Goal: Information Seeking & Learning: Find specific page/section

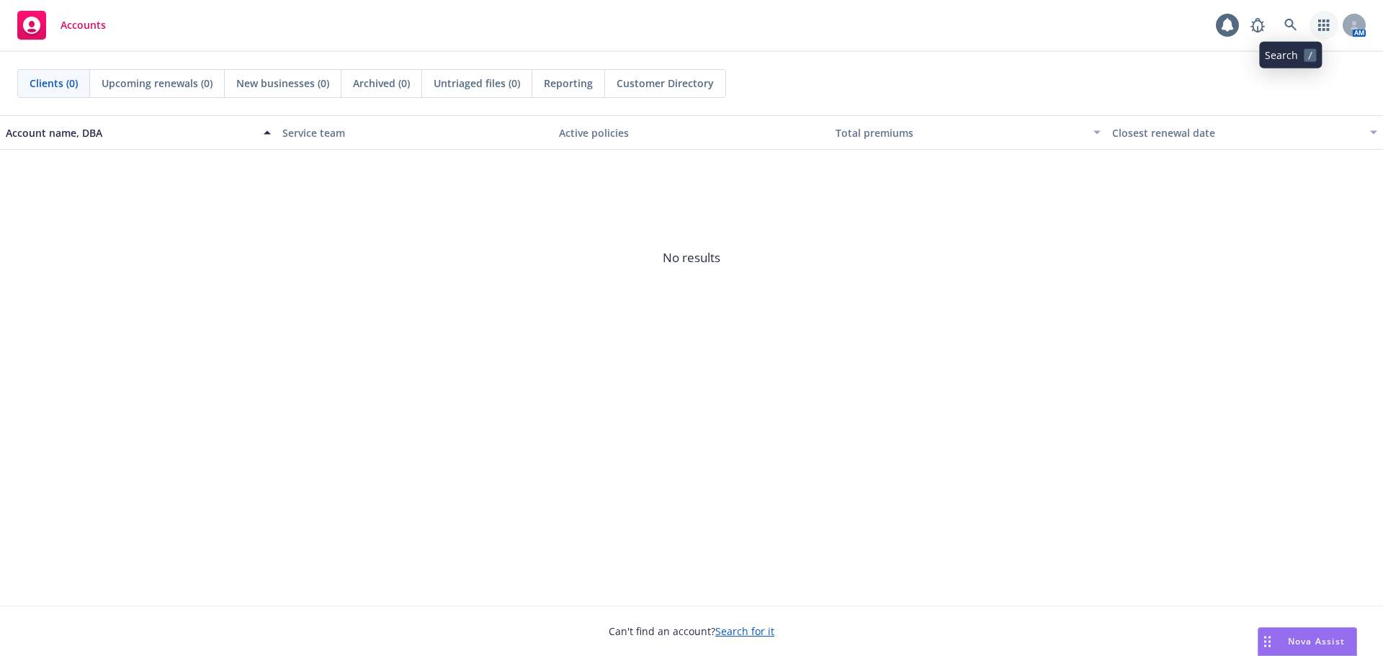
click at [1327, 21] on icon "button" at bounding box center [1323, 25] width 11 height 12
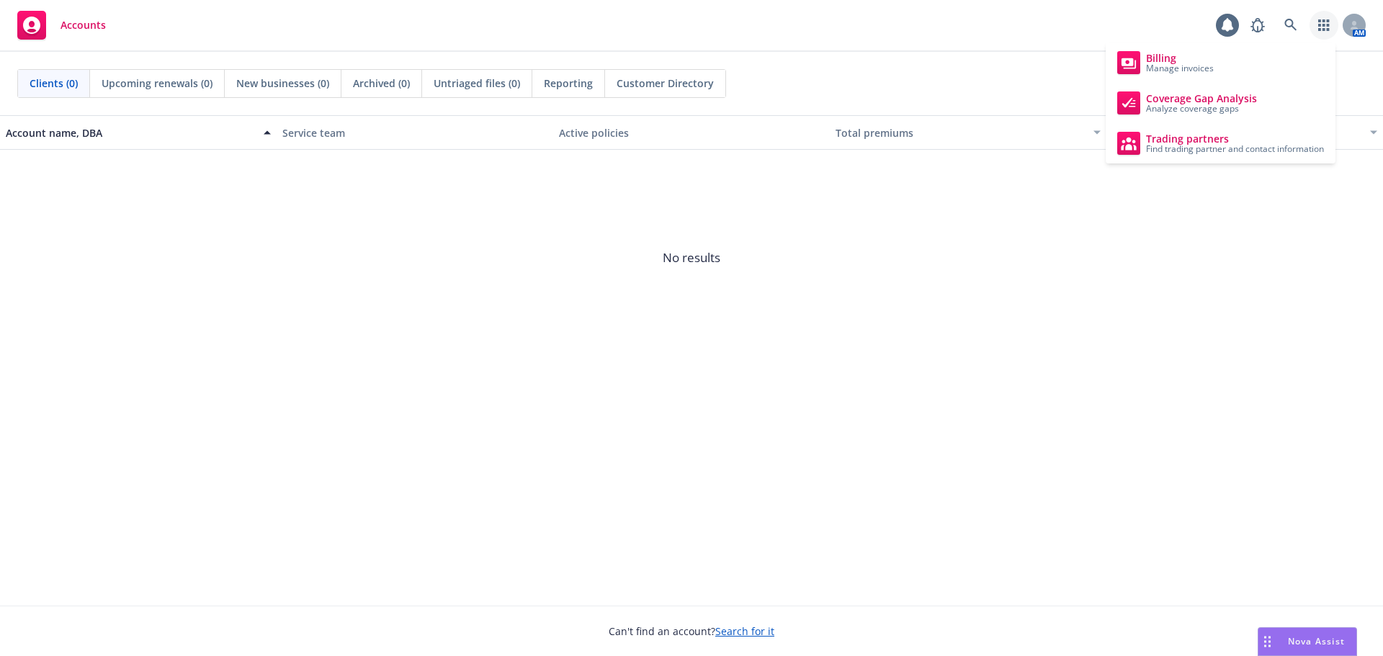
click at [1327, 21] on icon "button" at bounding box center [1323, 25] width 11 height 12
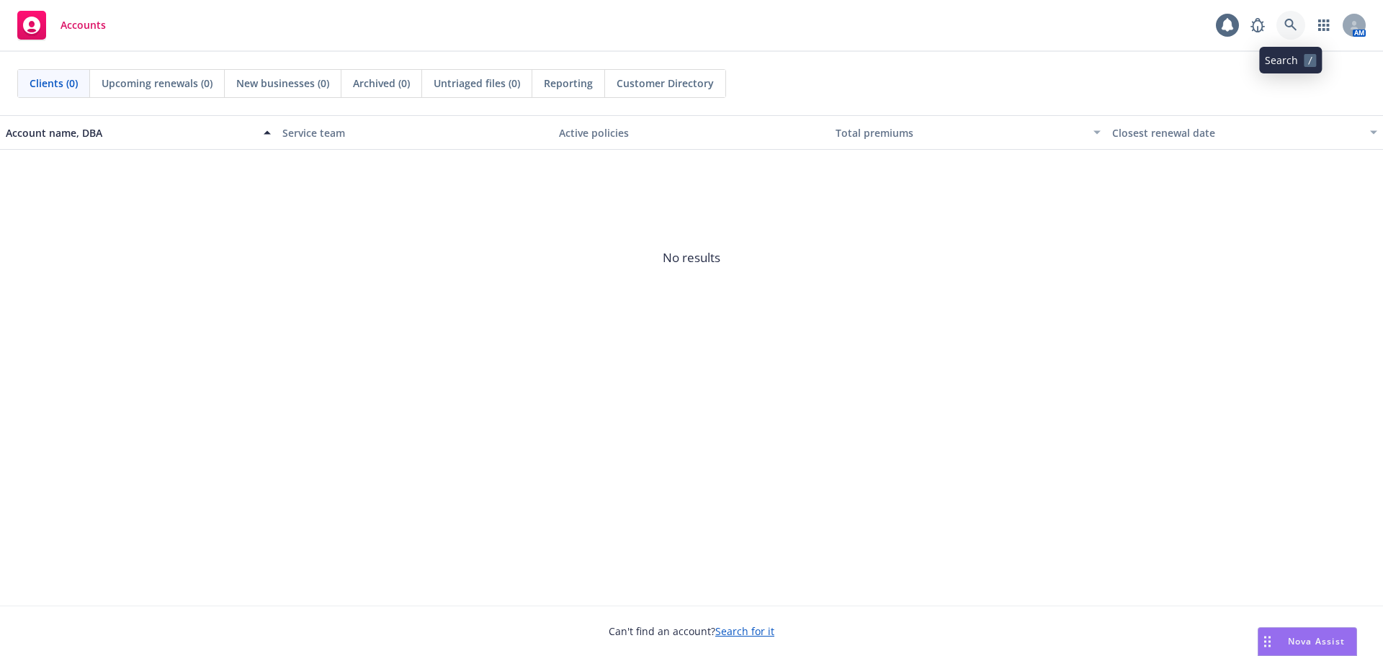
click at [1289, 21] on icon at bounding box center [1290, 25] width 13 height 13
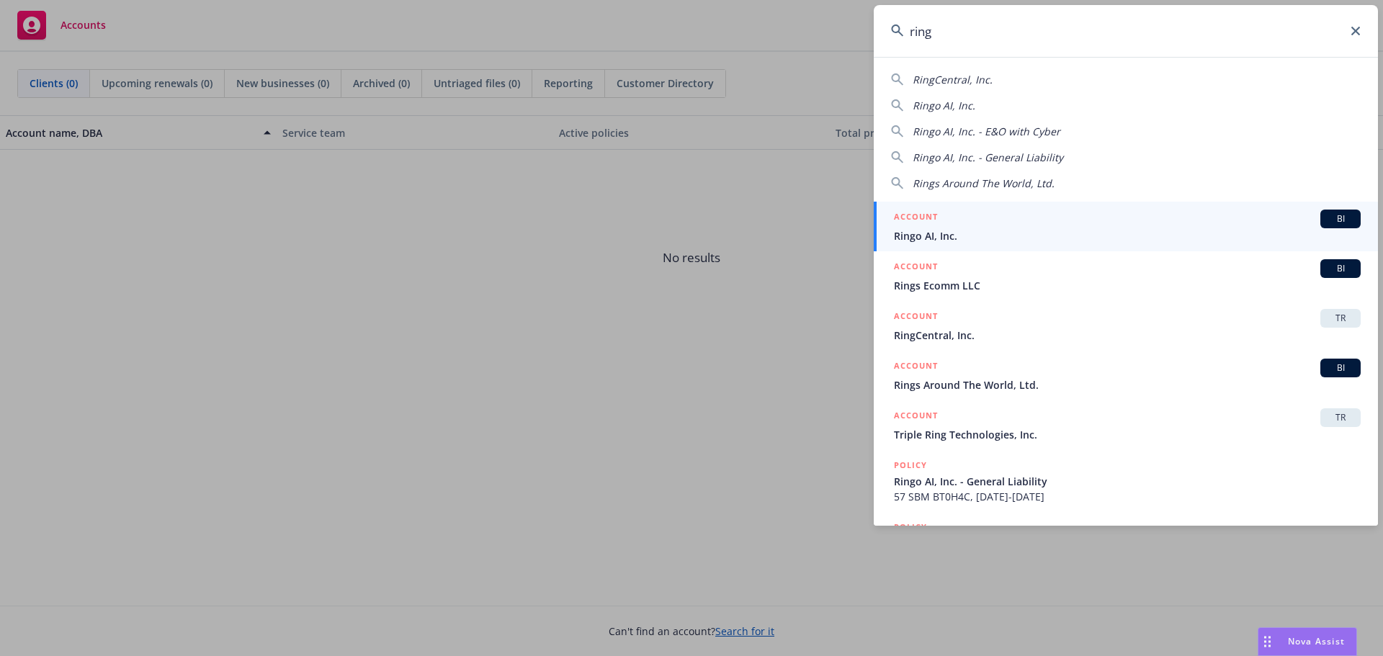
drag, startPoint x: 949, startPoint y: 35, endPoint x: 904, endPoint y: 30, distance: 45.7
click at [904, 30] on input "ring" at bounding box center [1126, 31] width 504 height 52
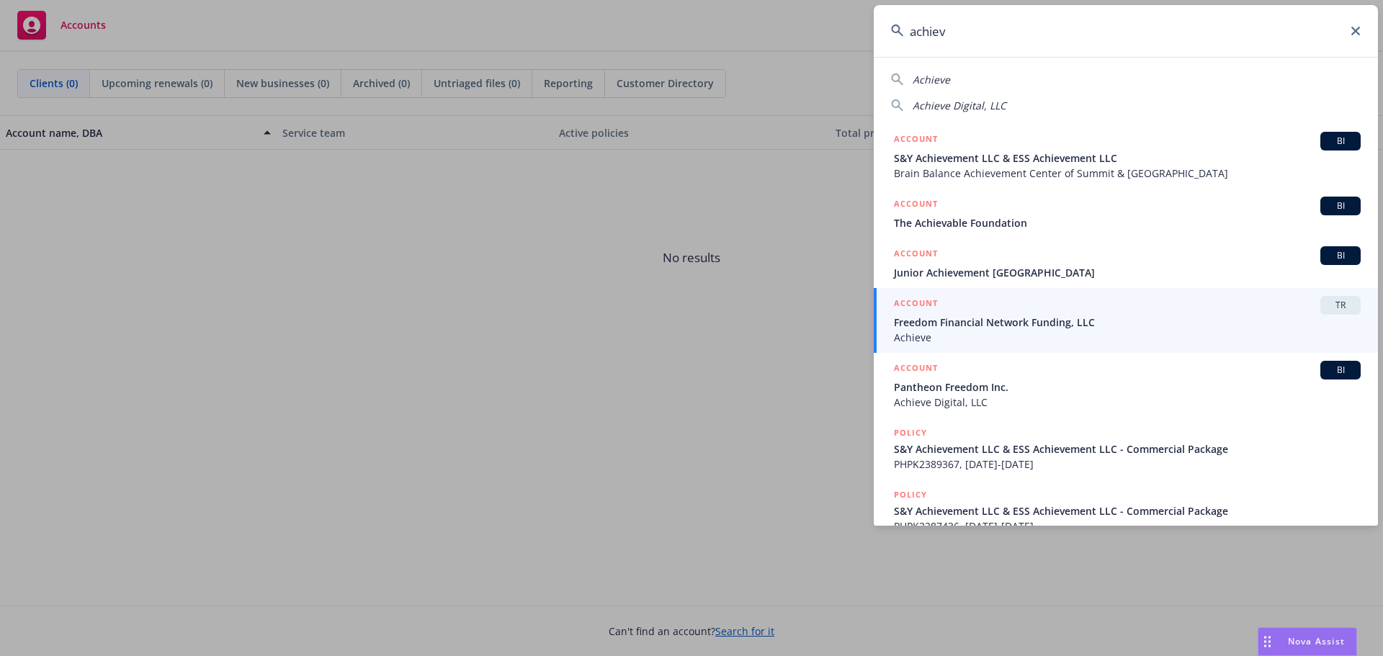
type input "achiev"
click at [1059, 322] on span "Freedom Financial Network Funding, LLC" at bounding box center [1127, 322] width 467 height 15
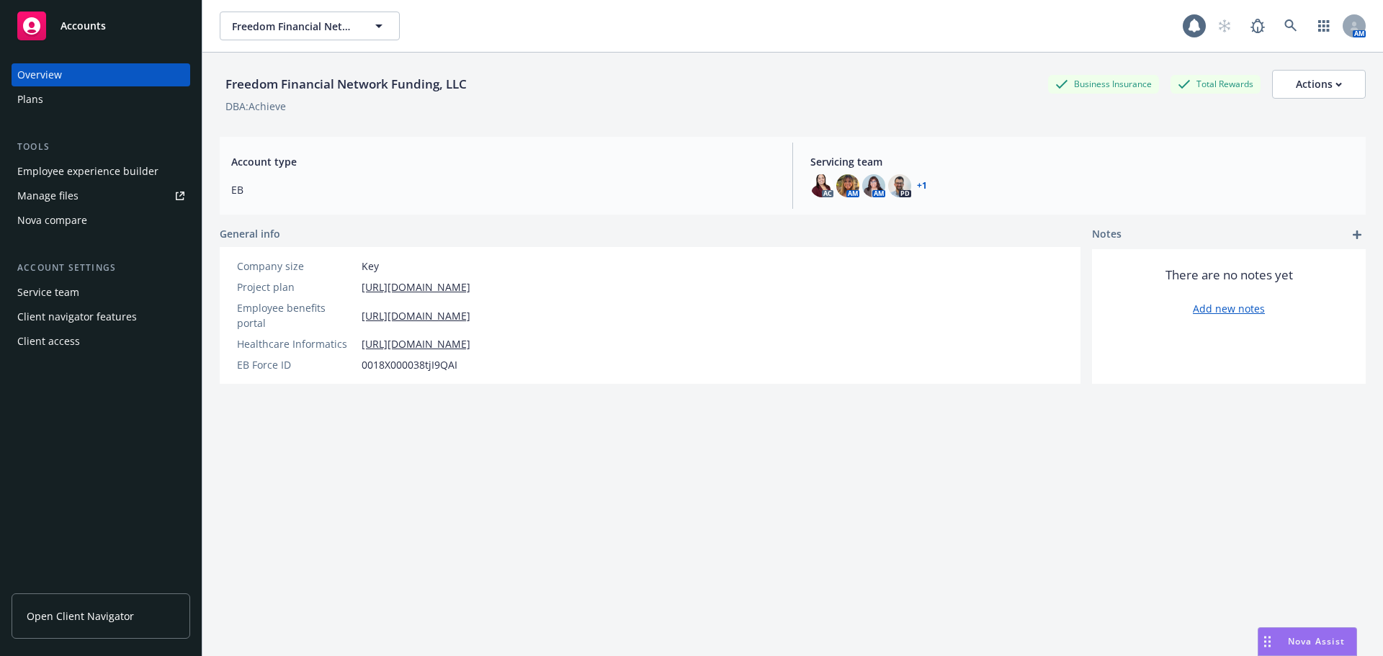
click at [62, 216] on div "Nova compare" at bounding box center [52, 220] width 70 height 23
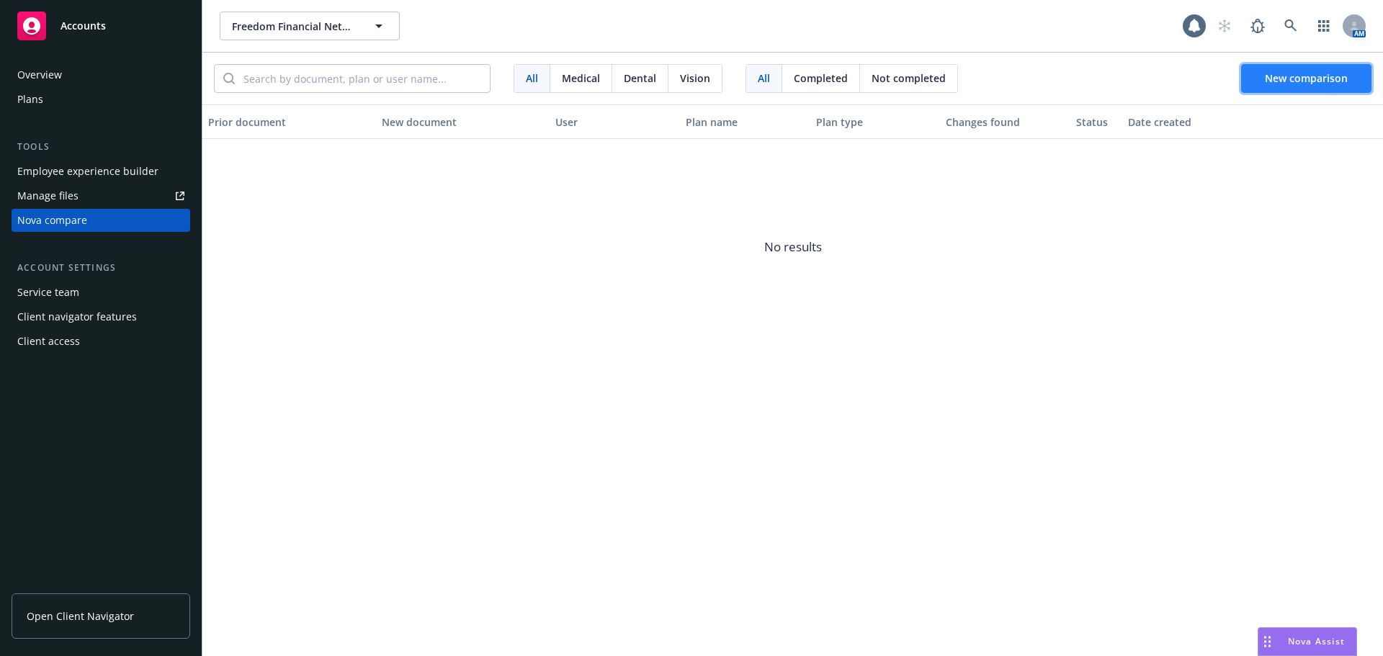
click at [1294, 75] on span "New comparison" at bounding box center [1306, 78] width 83 height 14
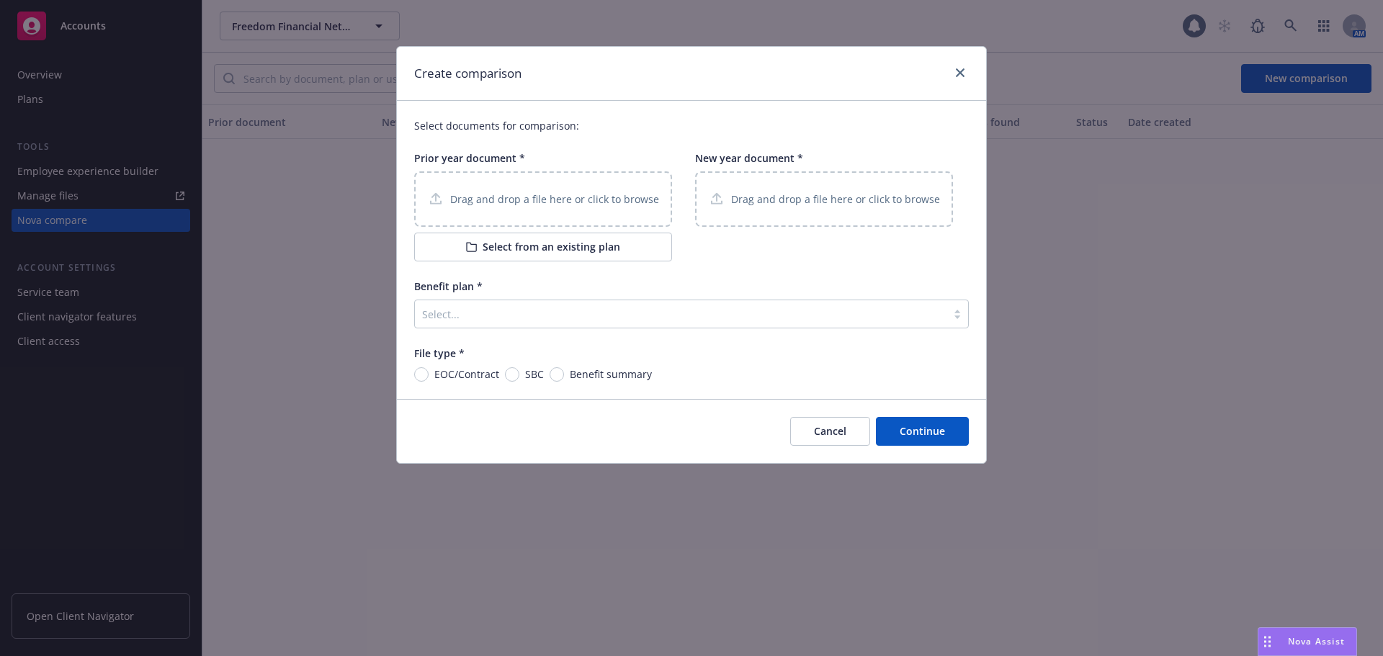
click at [586, 254] on button "Select from an existing plan" at bounding box center [543, 247] width 258 height 29
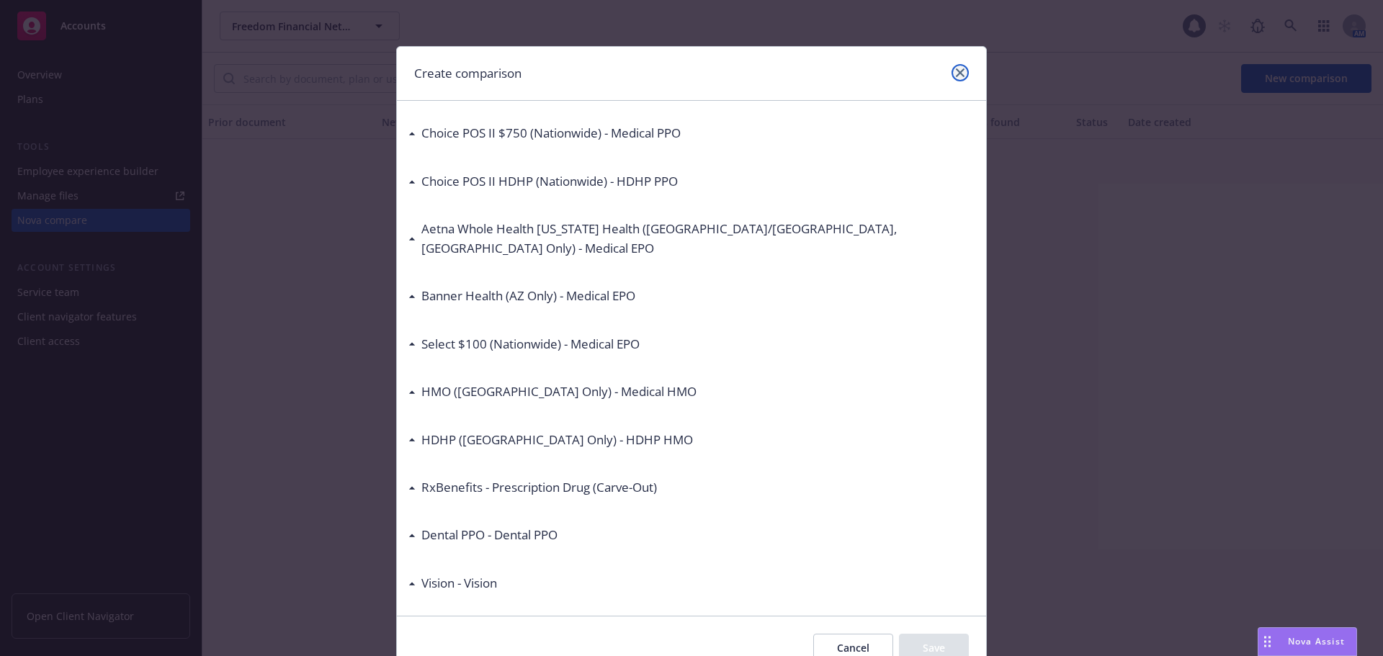
click at [956, 76] on icon "close" at bounding box center [960, 72] width 9 height 9
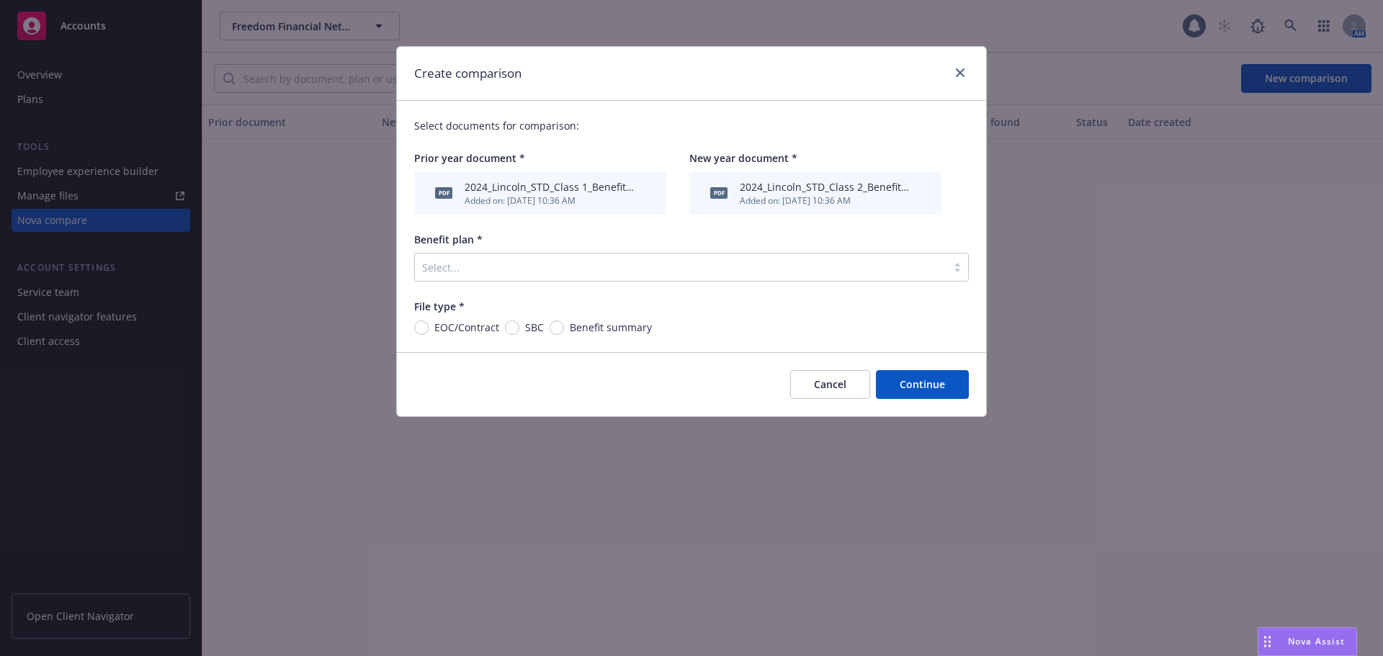
click at [954, 267] on div at bounding box center [957, 267] width 22 height 12
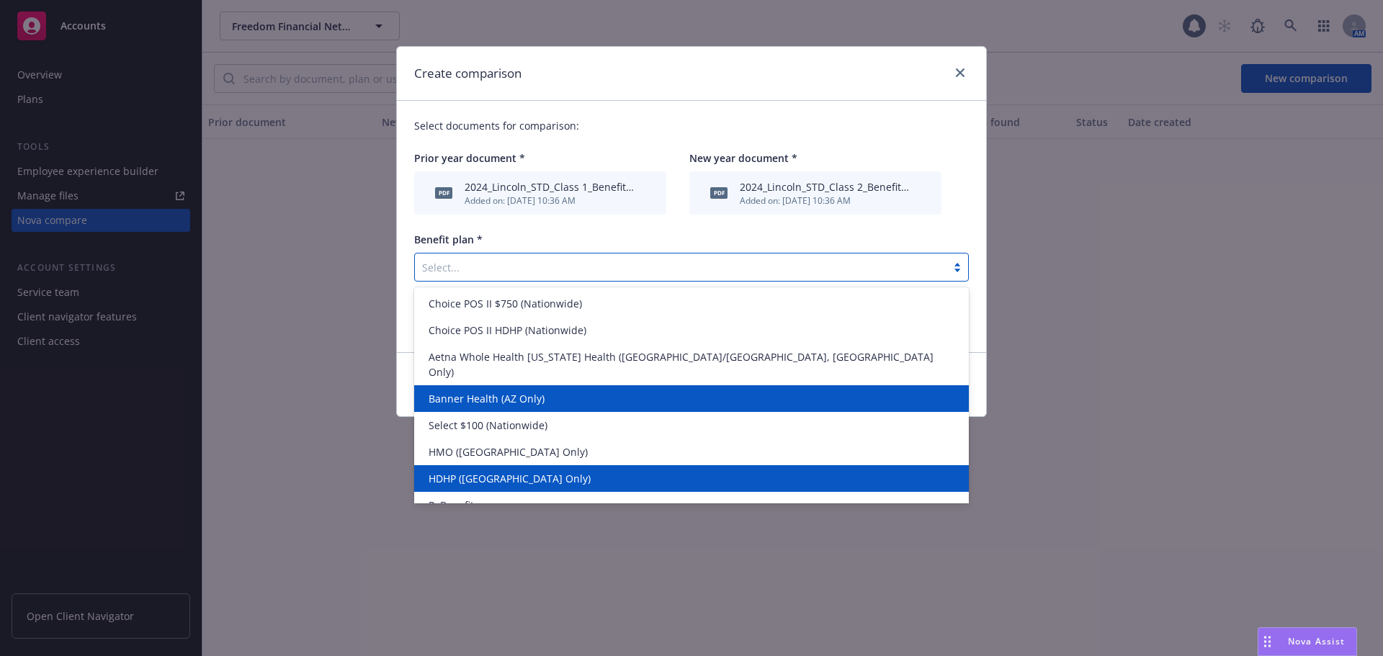
scroll to position [56, 0]
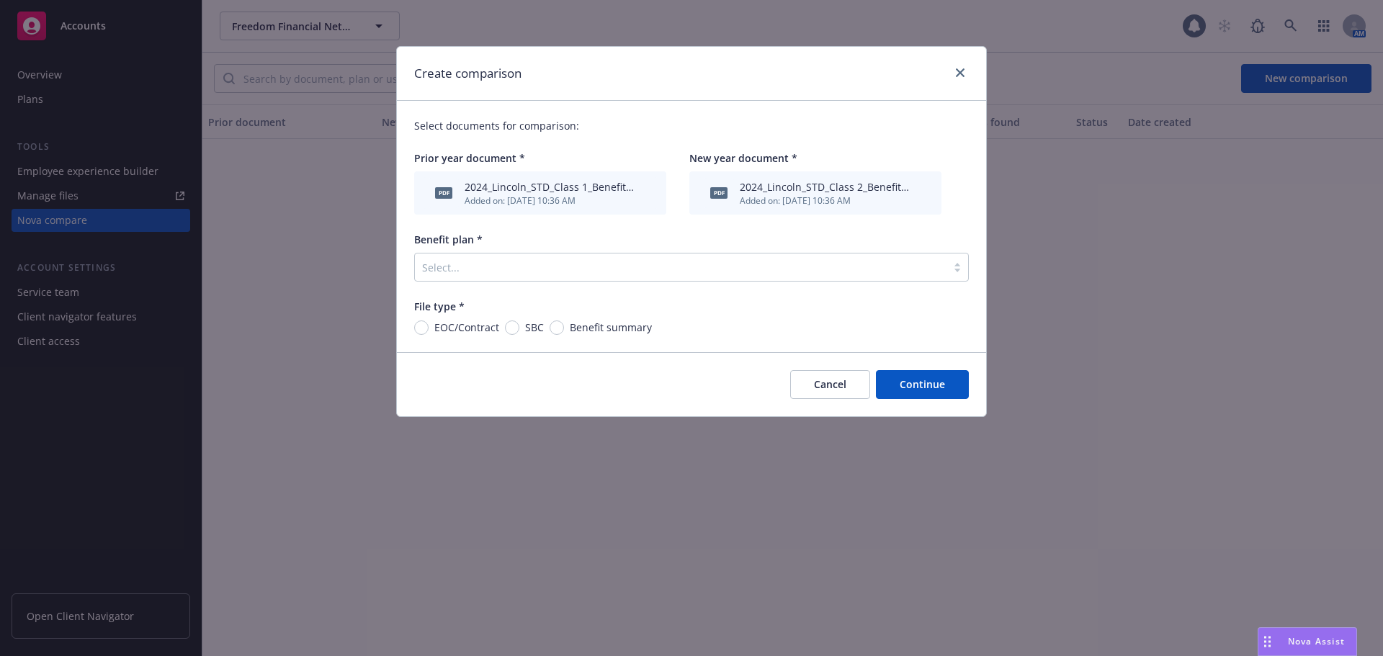
click at [1112, 315] on div "Create comparison Select documents for comparison: Prior year document * pdf 20…" at bounding box center [691, 328] width 1383 height 656
click at [419, 325] on input "EOC/Contract" at bounding box center [421, 327] width 14 height 14
radio input "true"
click at [504, 266] on div at bounding box center [680, 267] width 517 height 17
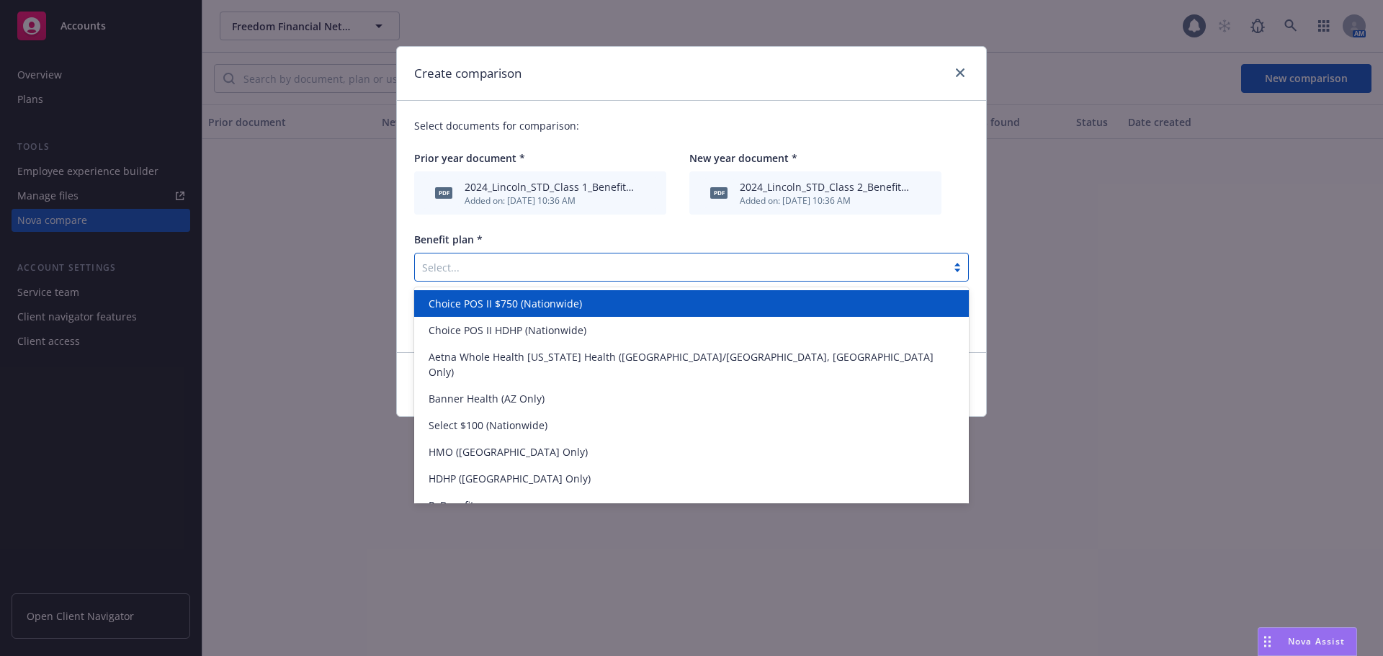
click at [520, 307] on span "Choice POS II $750 (Nationwide)" at bounding box center [505, 303] width 153 height 15
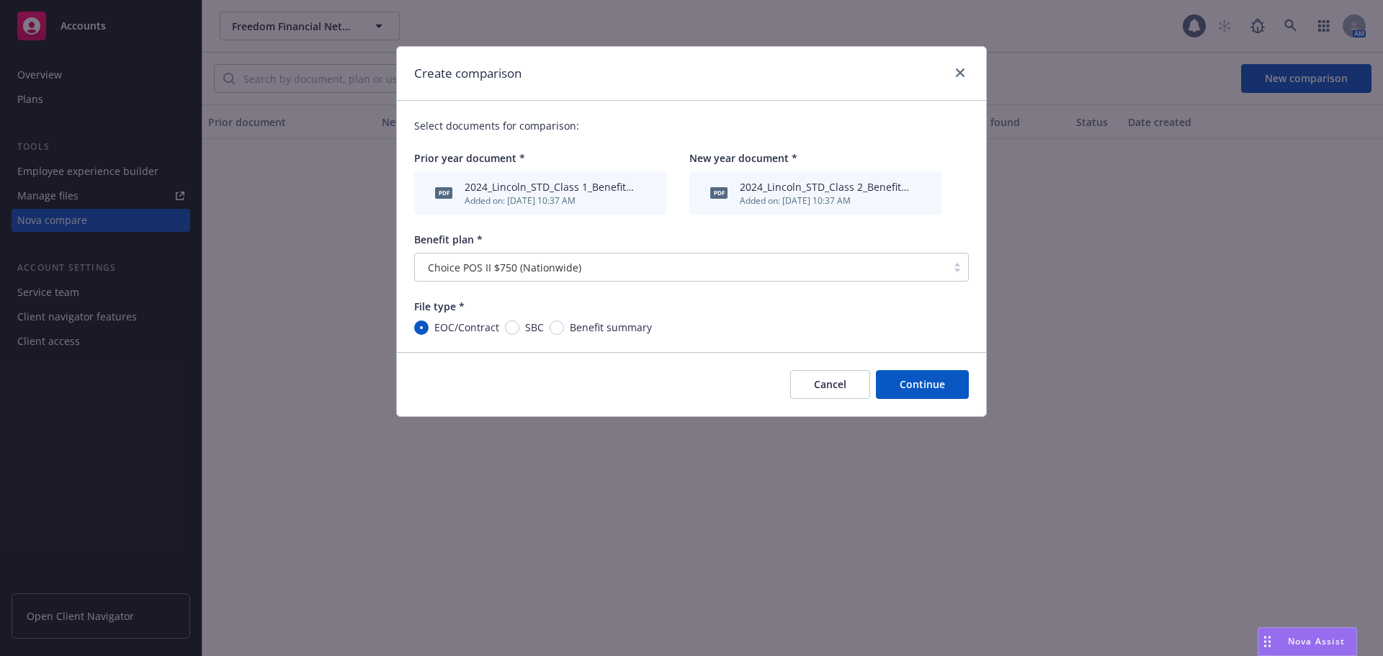
click at [922, 387] on button "Continue" at bounding box center [922, 384] width 93 height 29
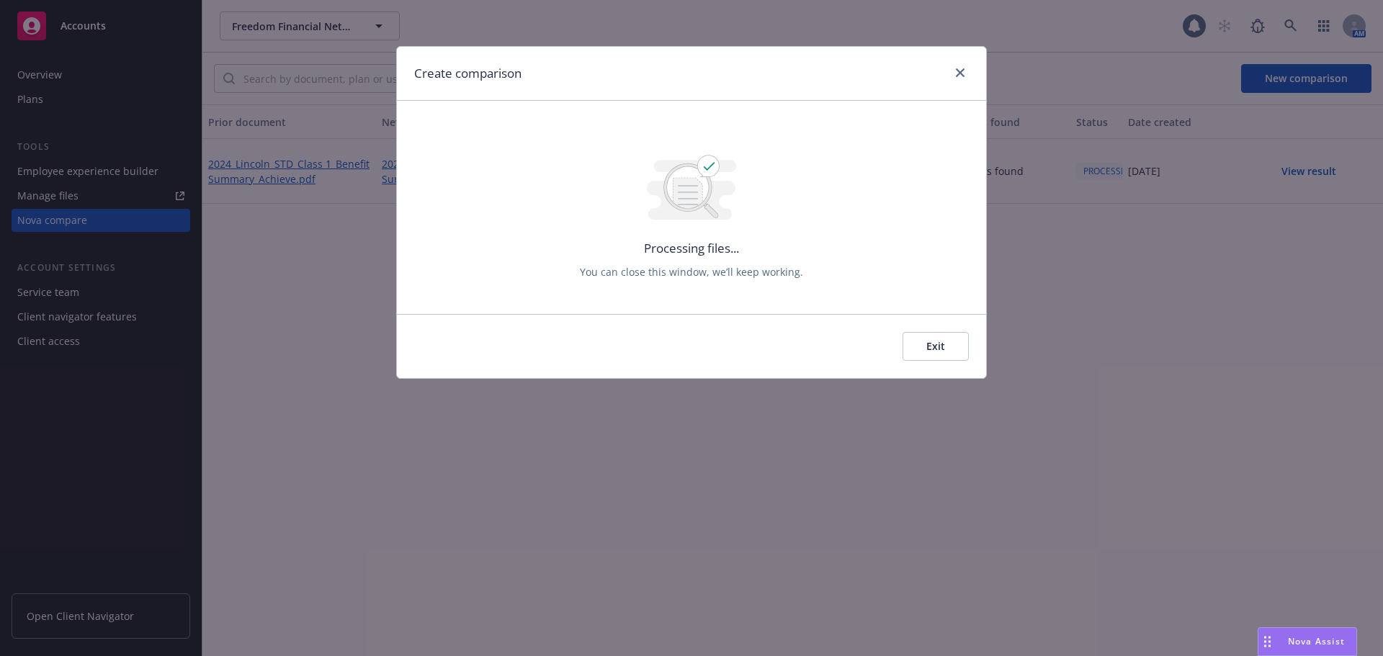
click at [1311, 637] on span "Nova Assist" at bounding box center [1316, 641] width 57 height 12
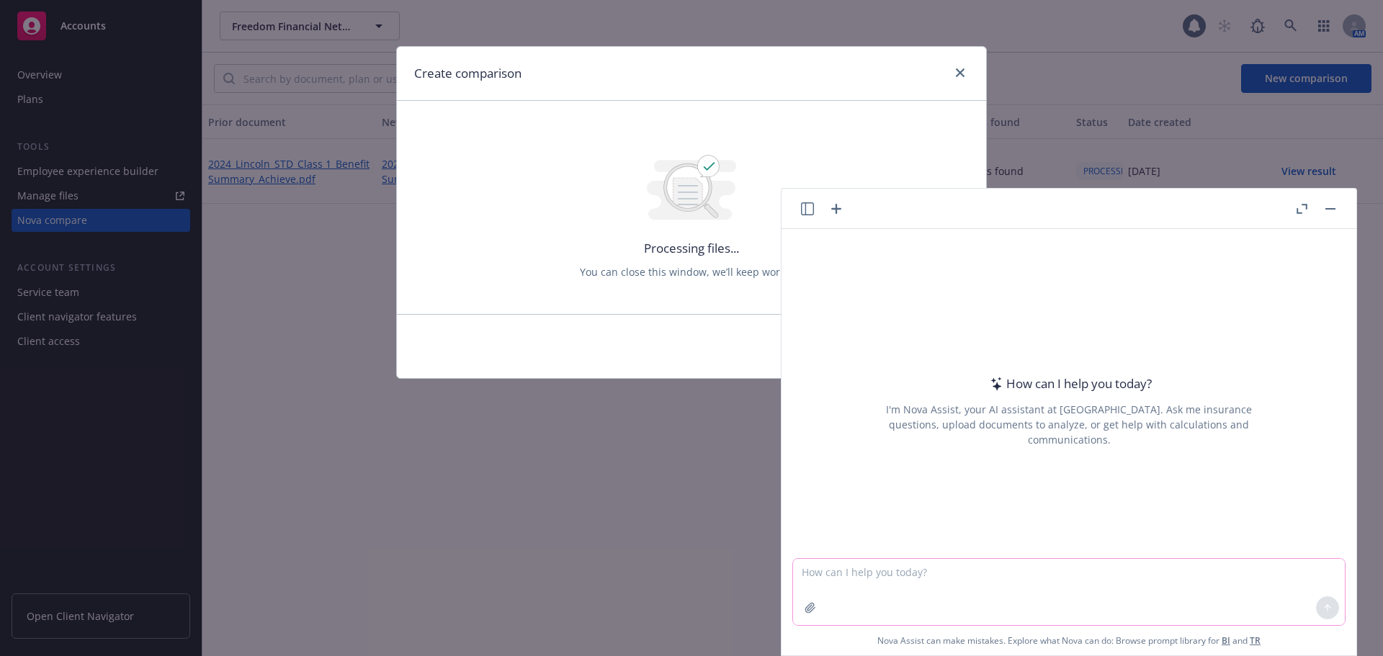
click at [887, 571] on textarea at bounding box center [1069, 592] width 552 height 66
type textarea "C"
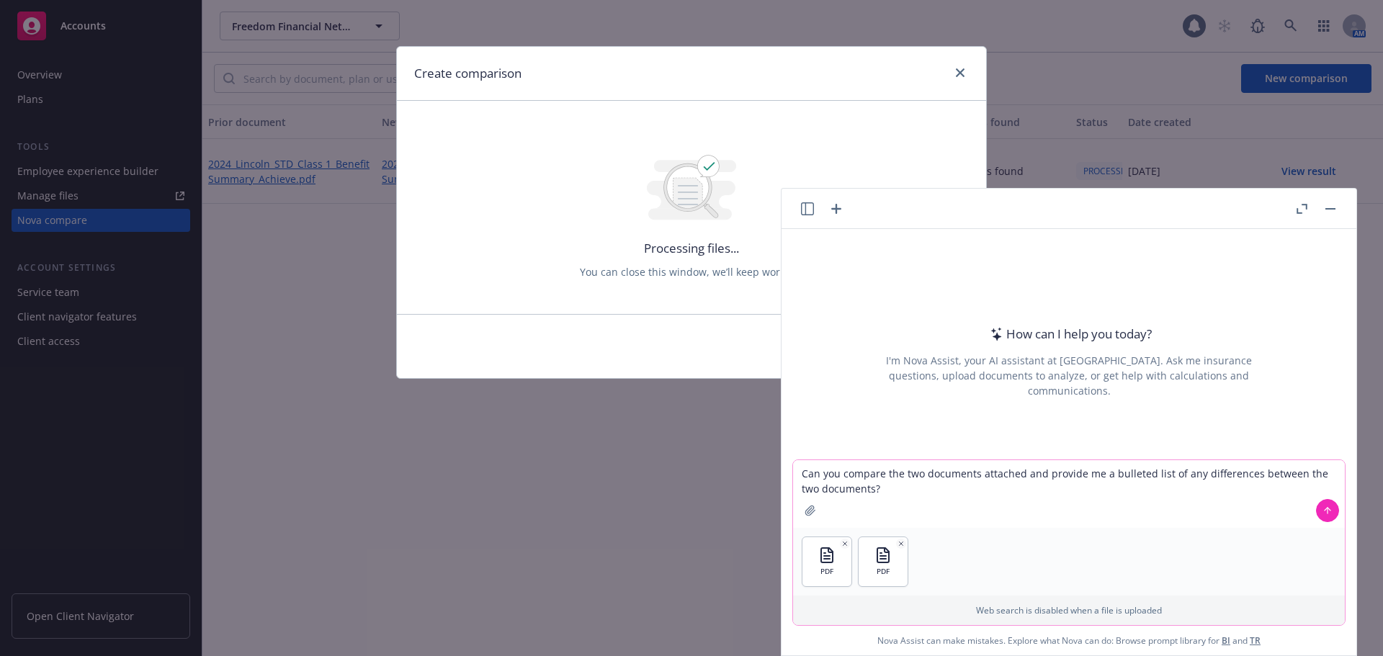
type textarea "Can you compare the two documents attached and provide me a bulleted list of an…"
click at [1327, 511] on button at bounding box center [1327, 510] width 23 height 23
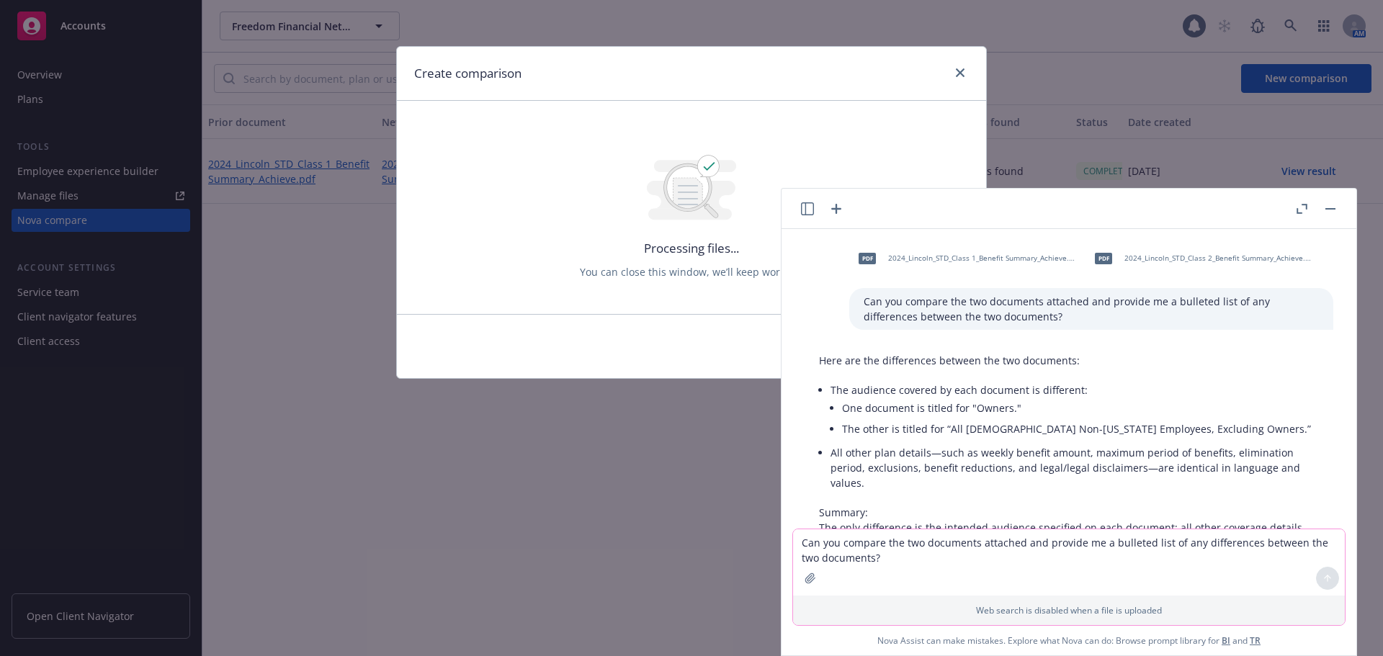
scroll to position [62, 0]
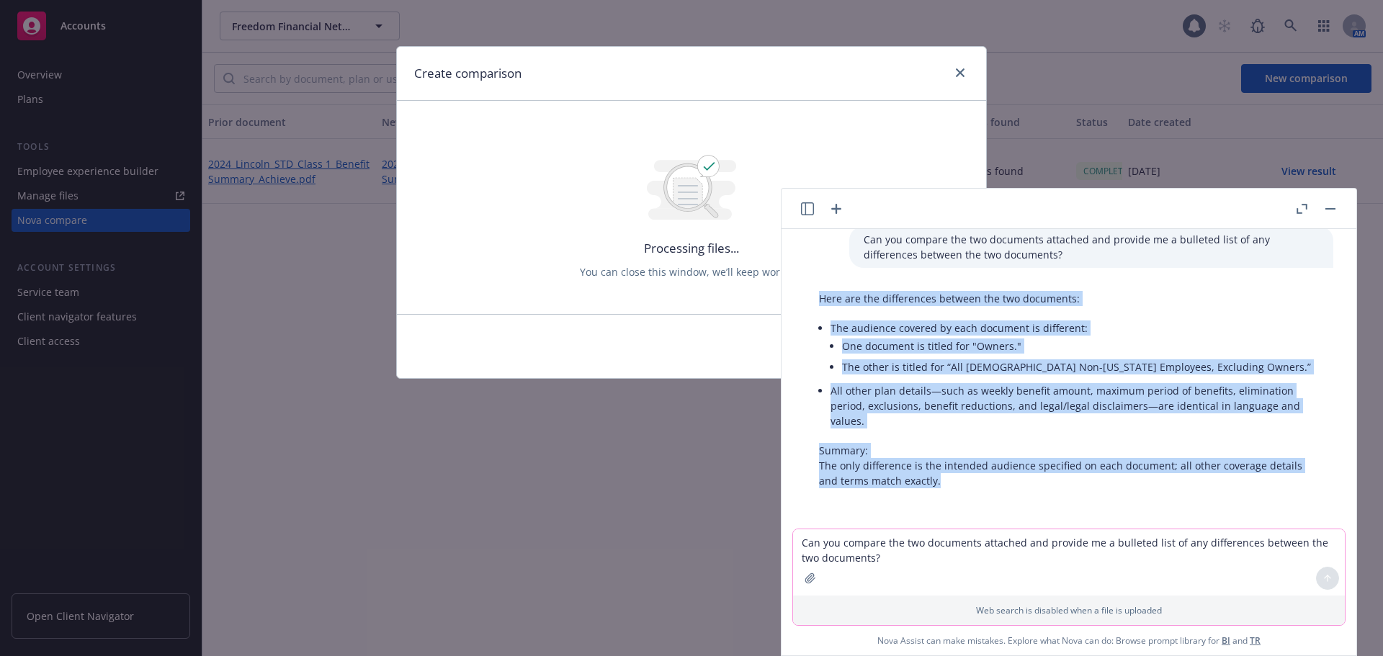
drag, startPoint x: 954, startPoint y: 485, endPoint x: 815, endPoint y: 301, distance: 231.3
click at [815, 301] on div "Here are the differences between the two documents: The audience covered by eac…" at bounding box center [1068, 389] width 529 height 209
copy div "Here are the differences between the two documents: The audience covered by eac…"
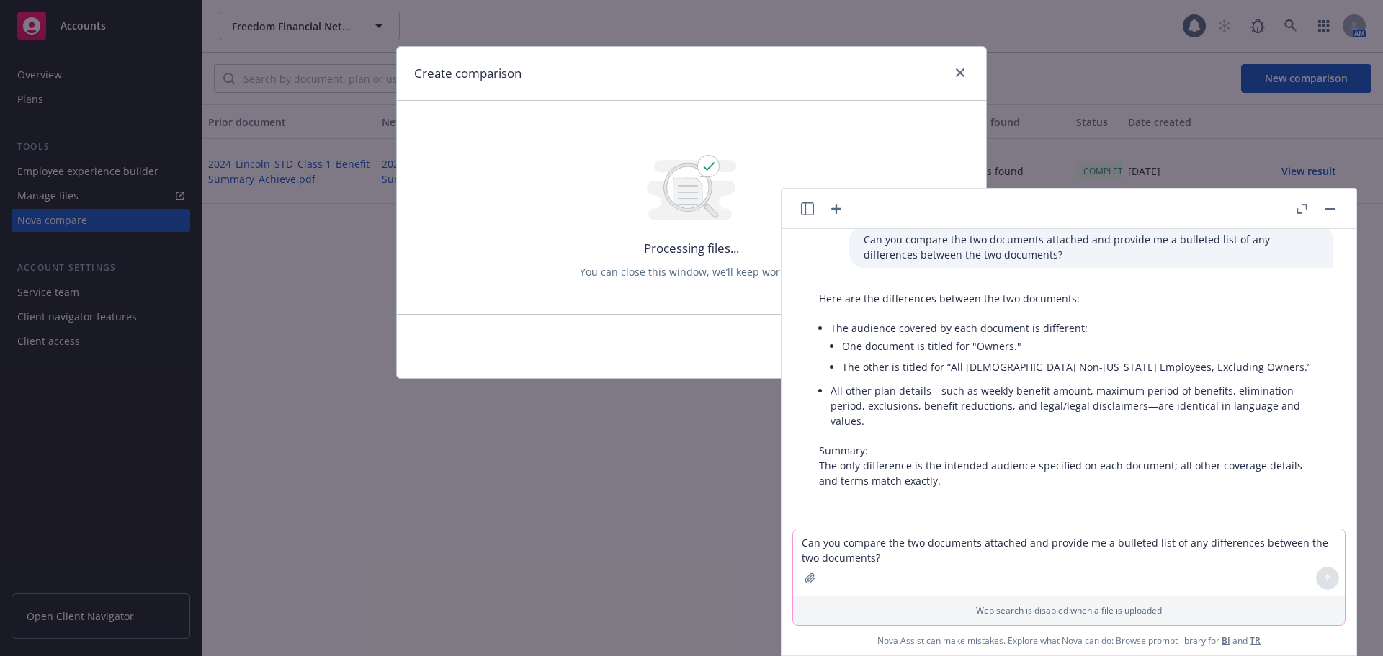
click at [945, 565] on textarea "Can you compare the two documents attached and provide me a bulleted list of an…" at bounding box center [1069, 562] width 552 height 66
click at [1324, 207] on button "button" at bounding box center [1330, 208] width 17 height 17
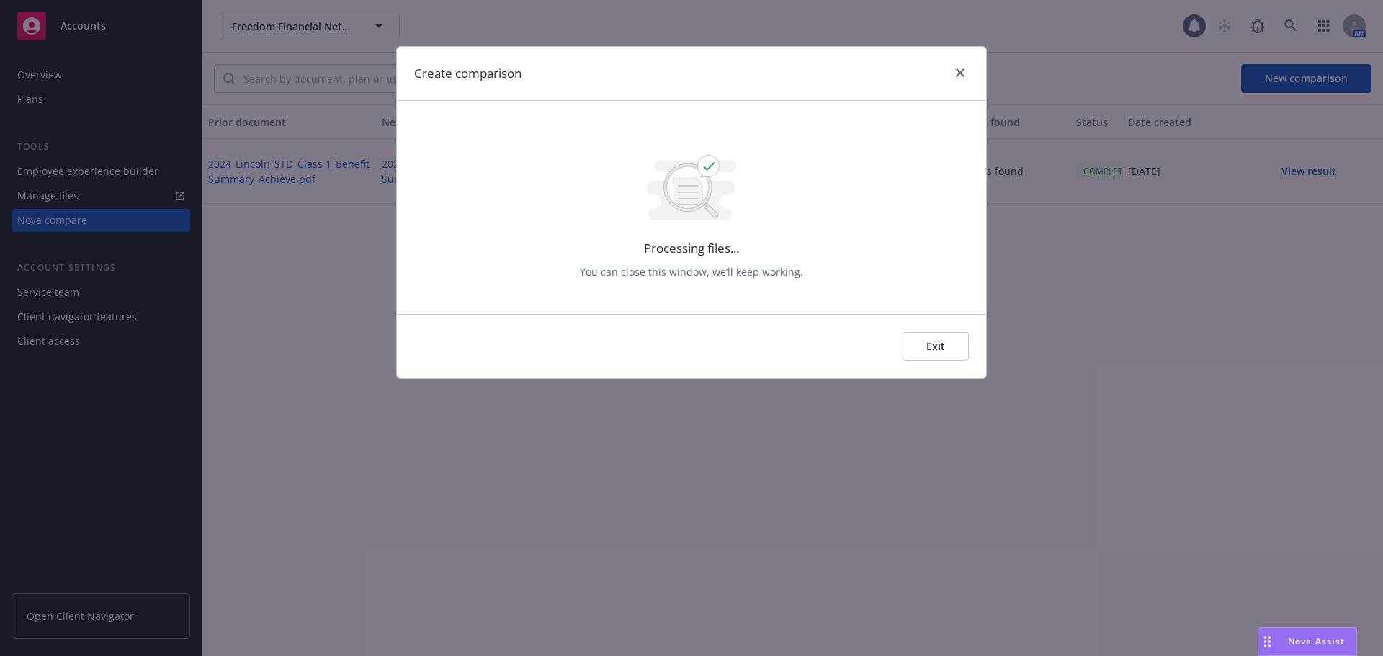
click at [937, 342] on button "Exit" at bounding box center [935, 346] width 66 height 29
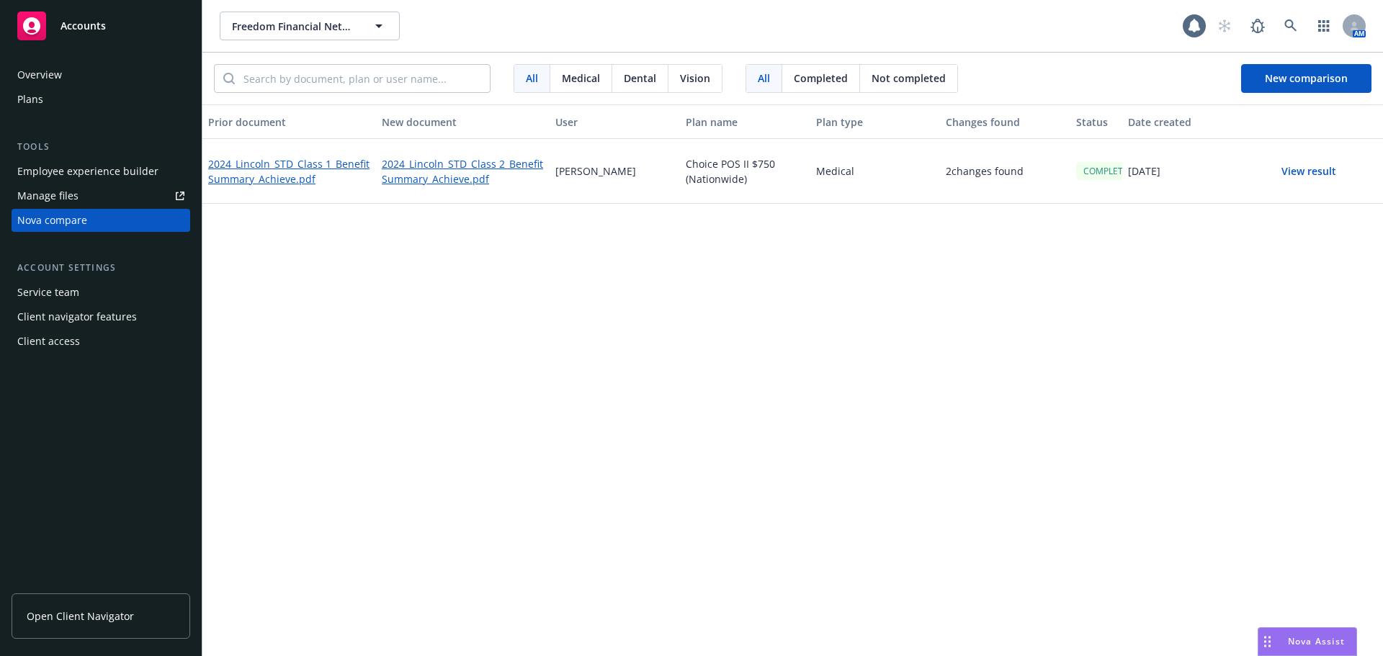
click at [1292, 169] on button "View result" at bounding box center [1308, 171] width 101 height 29
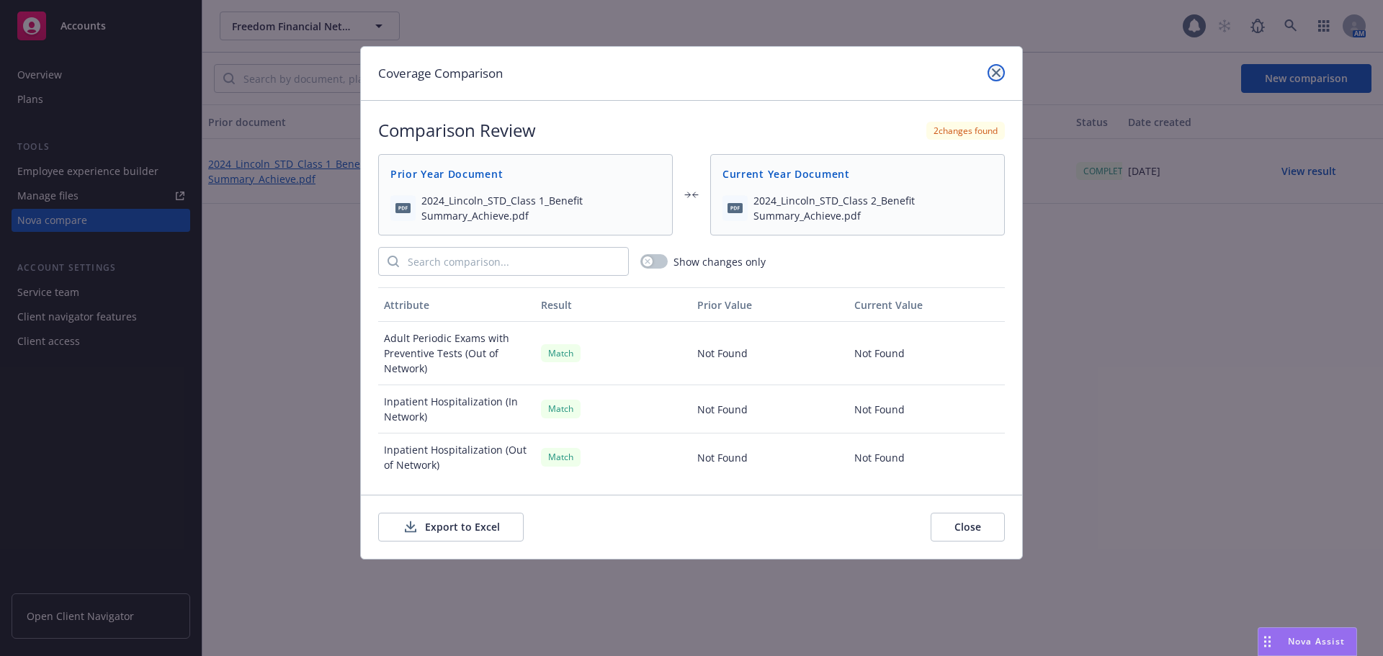
click at [995, 74] on icon "close" at bounding box center [996, 72] width 9 height 9
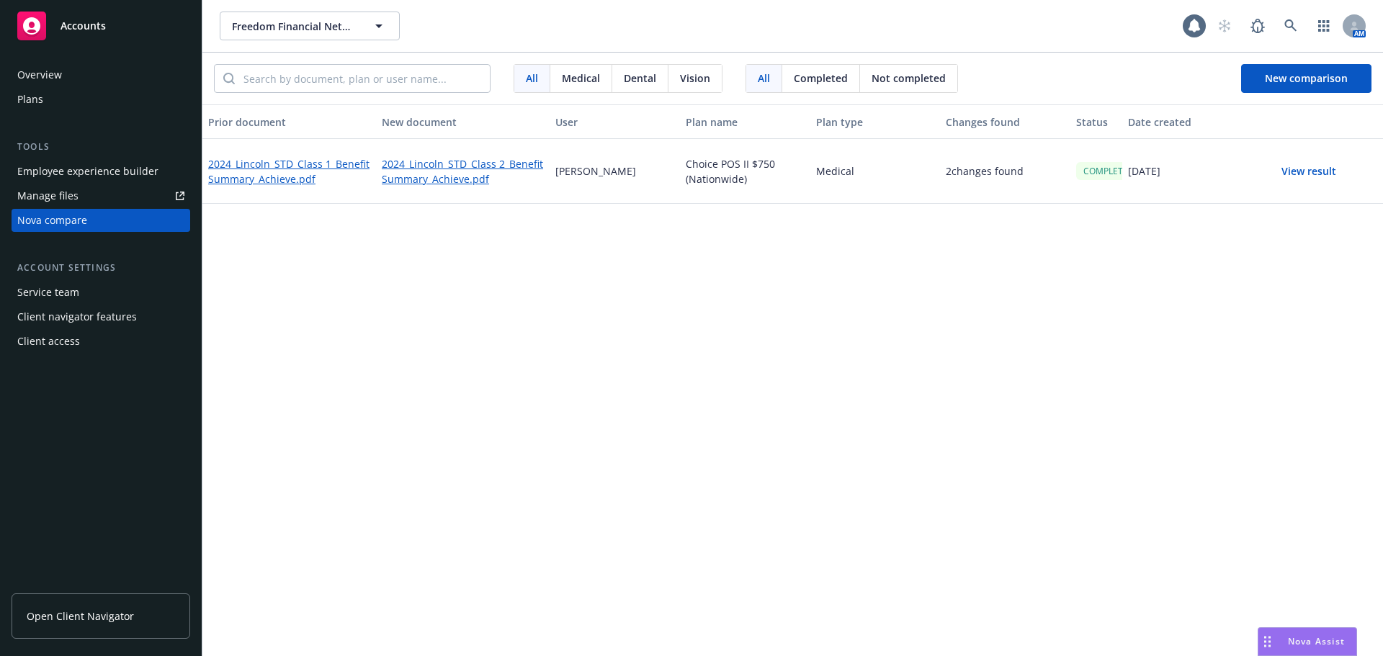
drag, startPoint x: 1253, startPoint y: 157, endPoint x: 817, endPoint y: 333, distance: 470.1
click at [817, 333] on div "Prior document New document User Plan name Plan type Changes found Status Date …" at bounding box center [792, 380] width 1180 height 552
click at [120, 633] on link "Open Client Navigator" at bounding box center [101, 615] width 179 height 45
click at [1318, 634] on div "Nova Assist" at bounding box center [1307, 641] width 98 height 27
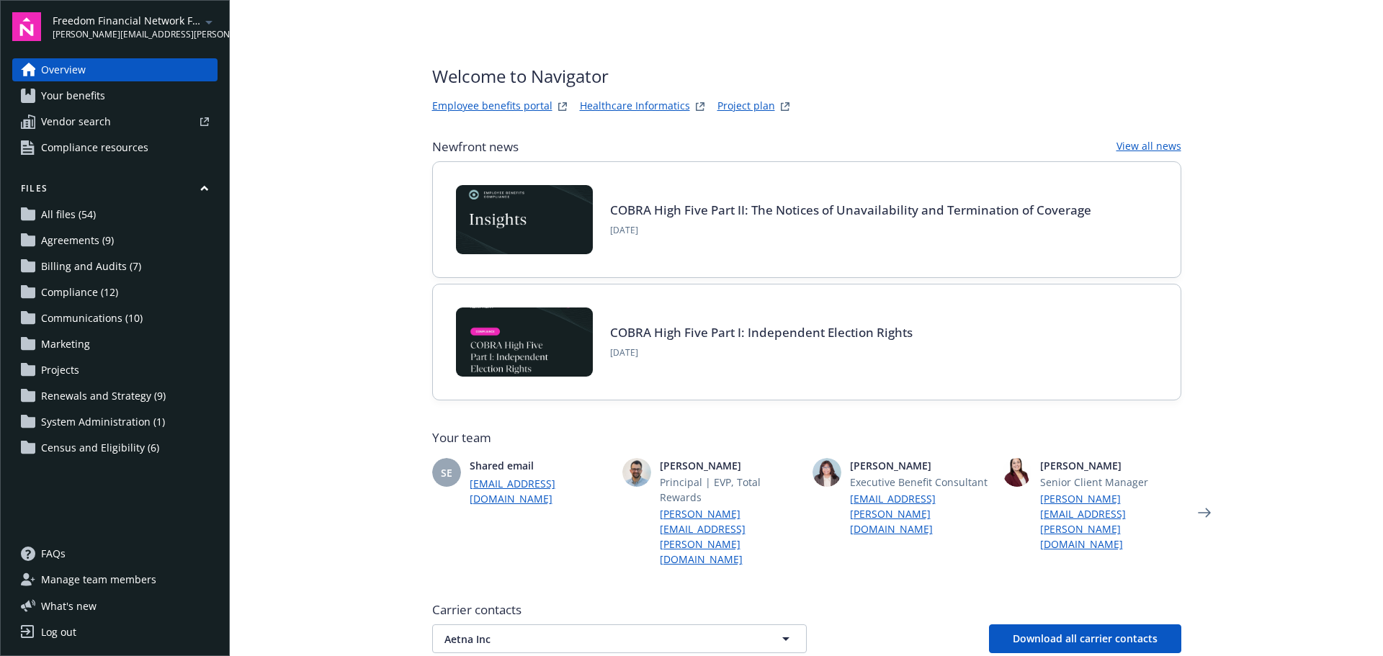
click at [473, 102] on link "Employee benefits portal" at bounding box center [492, 106] width 120 height 17
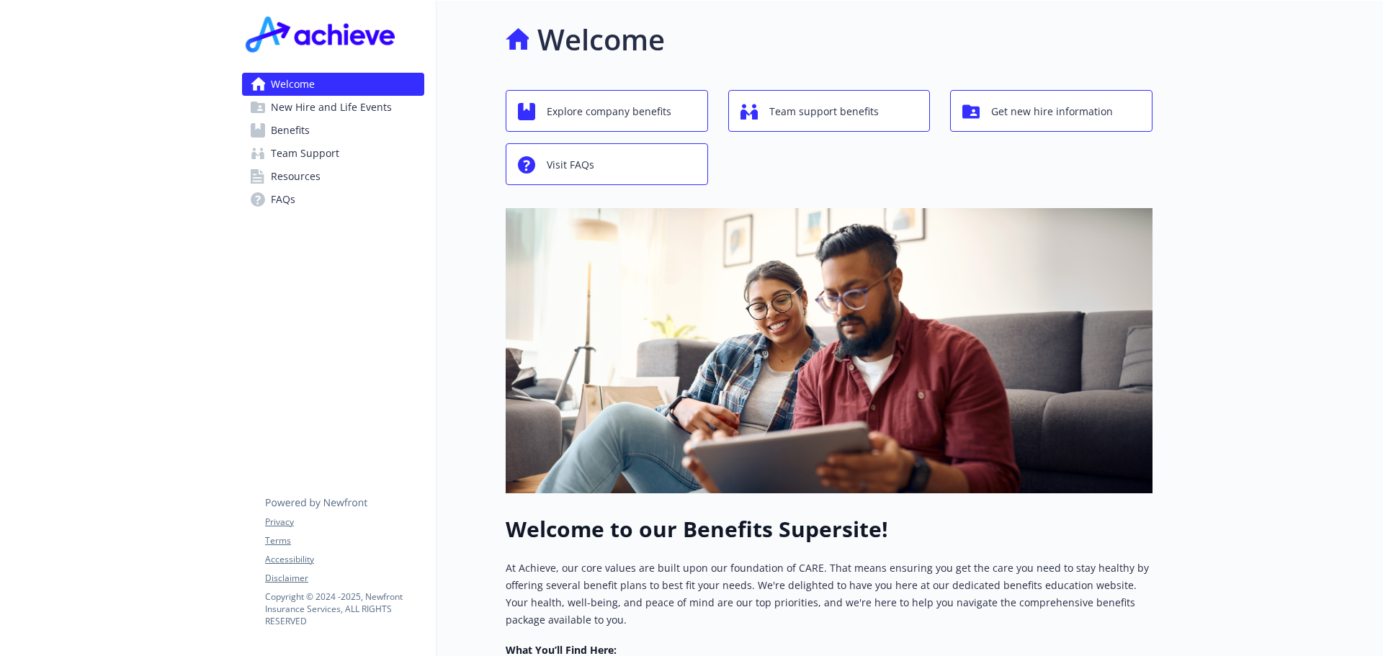
click at [300, 133] on span "Benefits" at bounding box center [290, 130] width 39 height 23
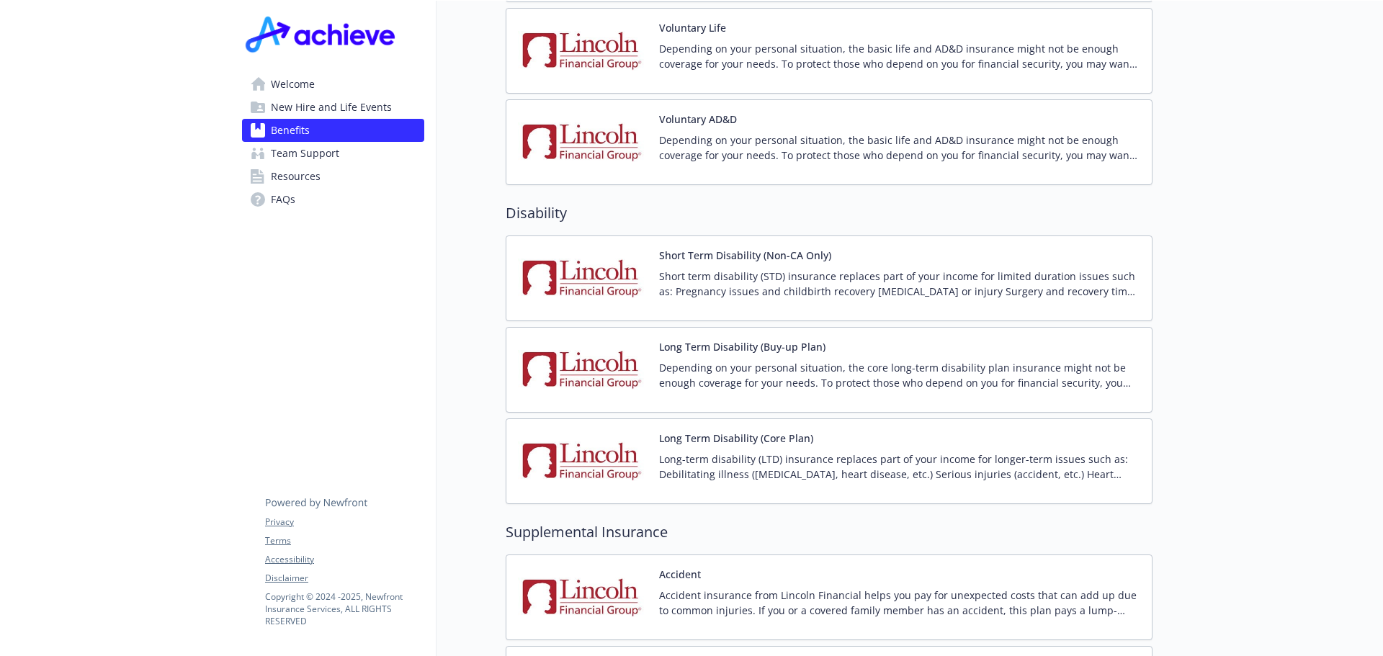
scroll to position [1296, 0]
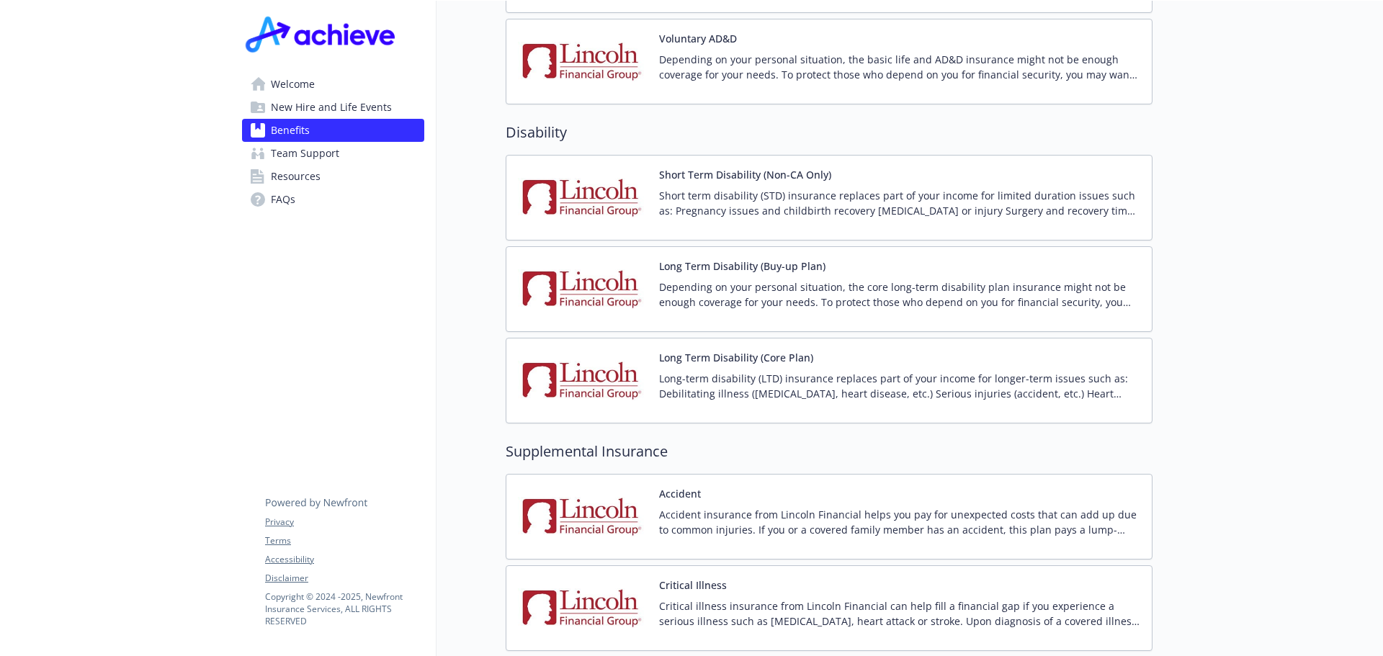
click at [607, 187] on img at bounding box center [583, 197] width 130 height 61
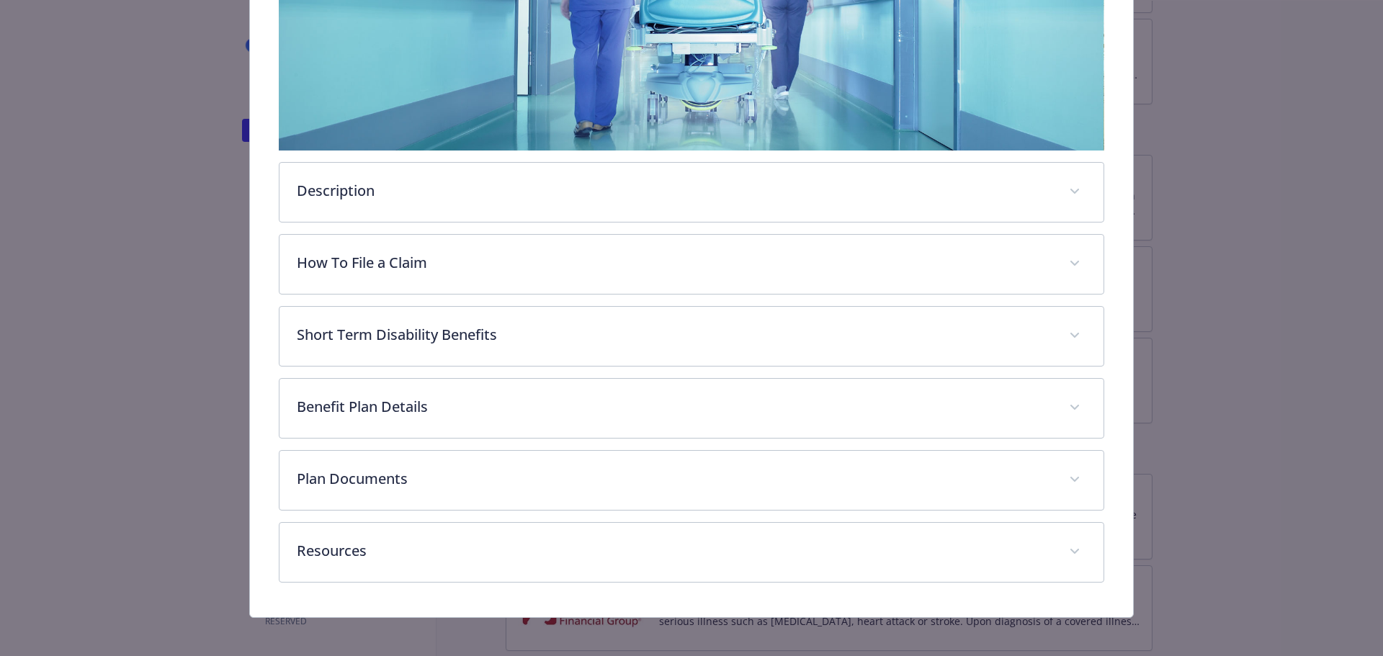
scroll to position [356, 0]
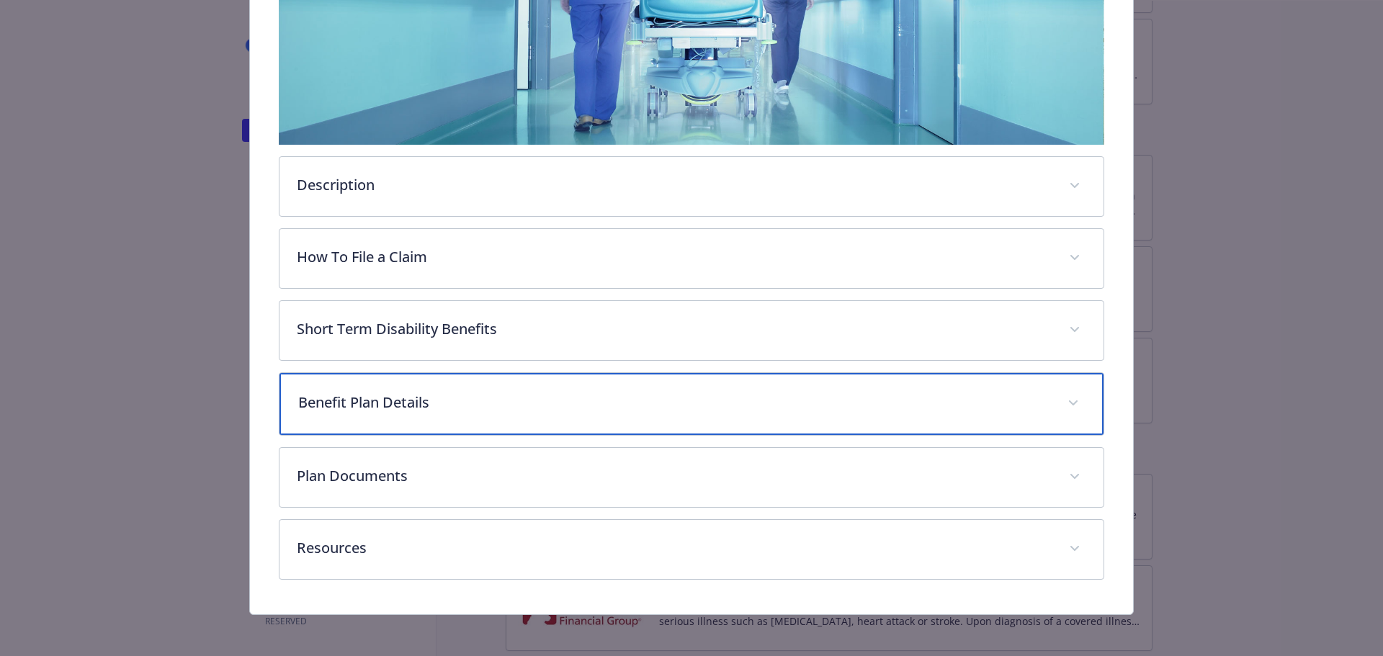
click at [1069, 400] on icon "details for plan Disability - Short Term Disability (Non-CA Only) - Short Term …" at bounding box center [1073, 402] width 9 height 5
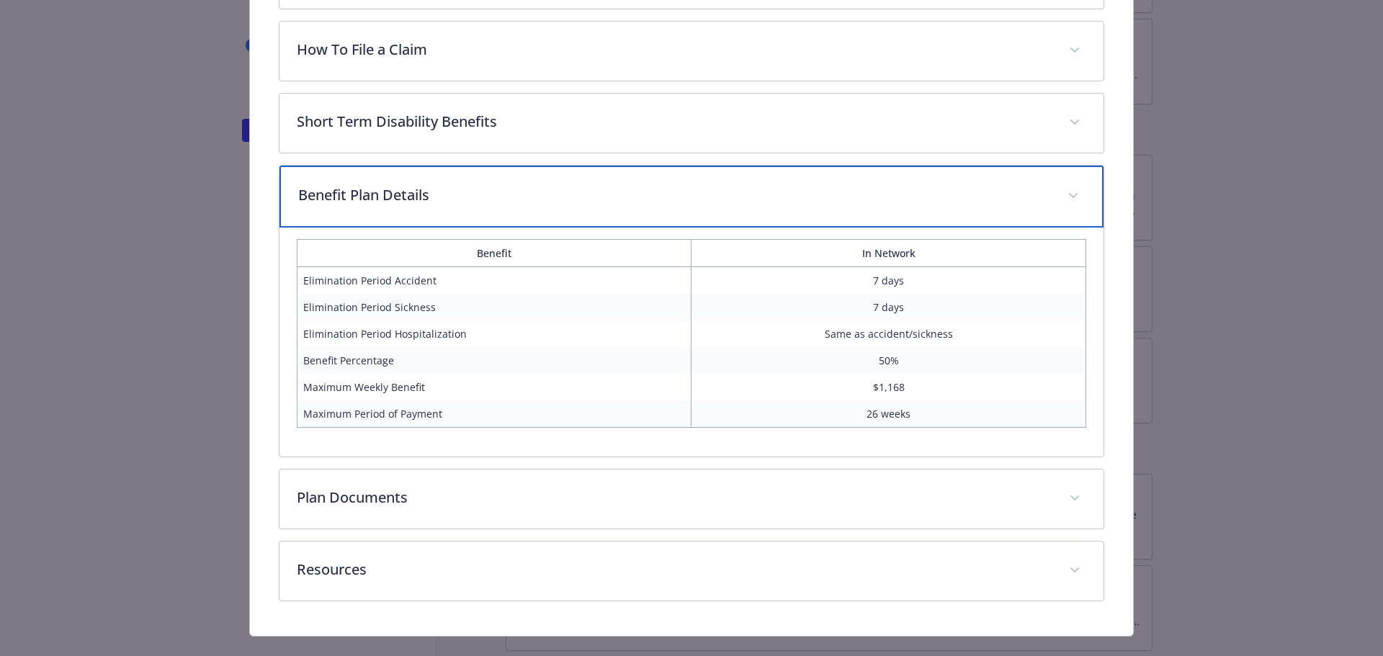
scroll to position [588, 0]
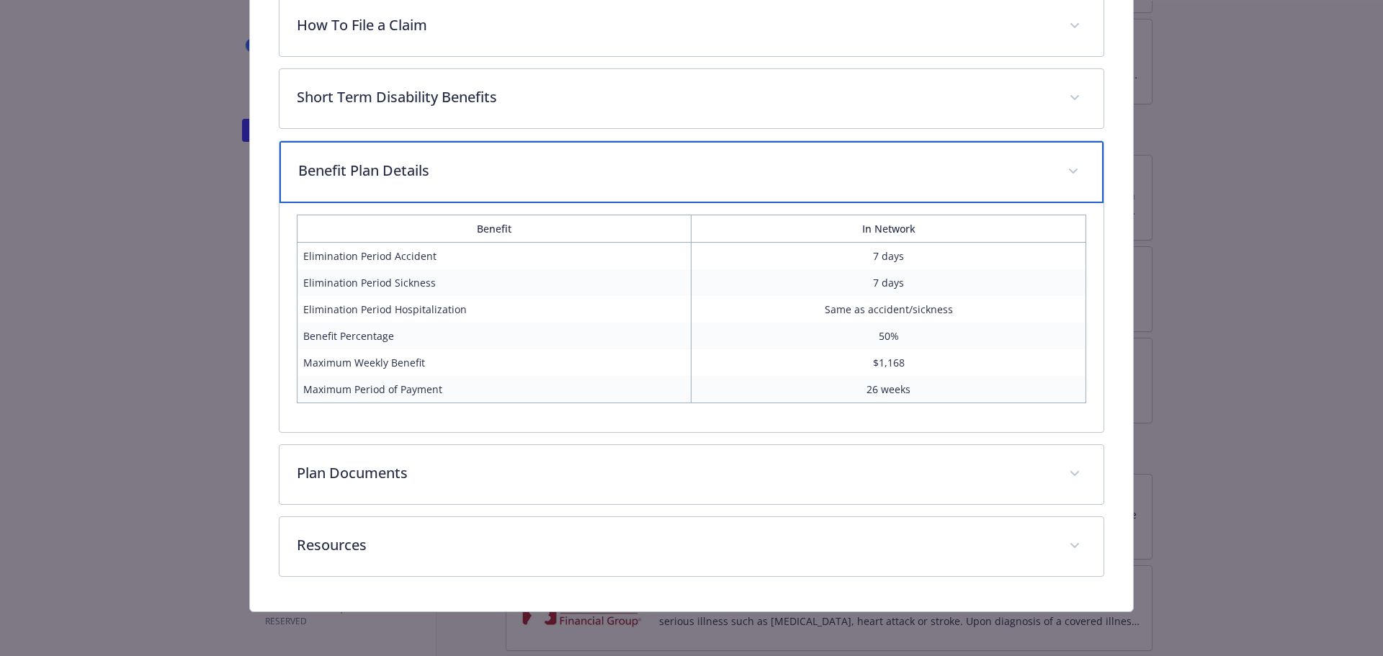
click at [1069, 169] on icon "details for plan Disability - Short Term Disability (Non-CA Only) - Short Term …" at bounding box center [1073, 171] width 9 height 5
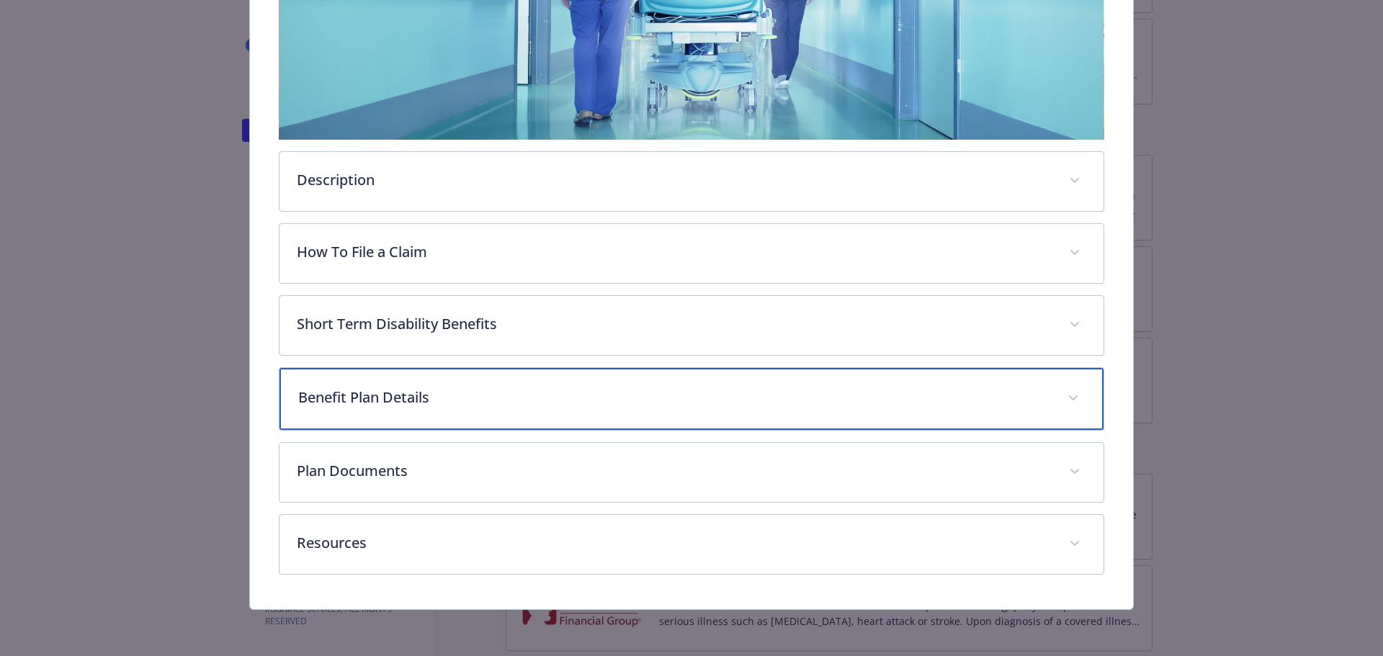
scroll to position [359, 0]
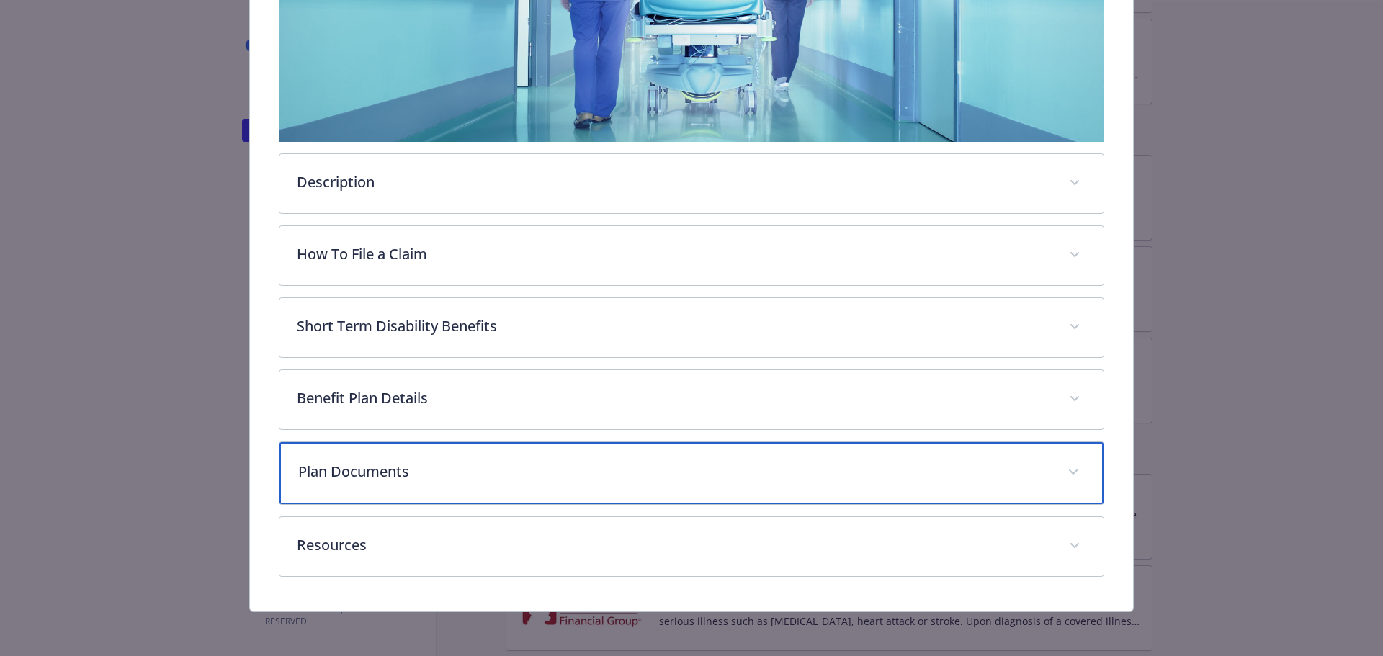
click at [1086, 467] on div "Plan Documents" at bounding box center [691, 473] width 825 height 62
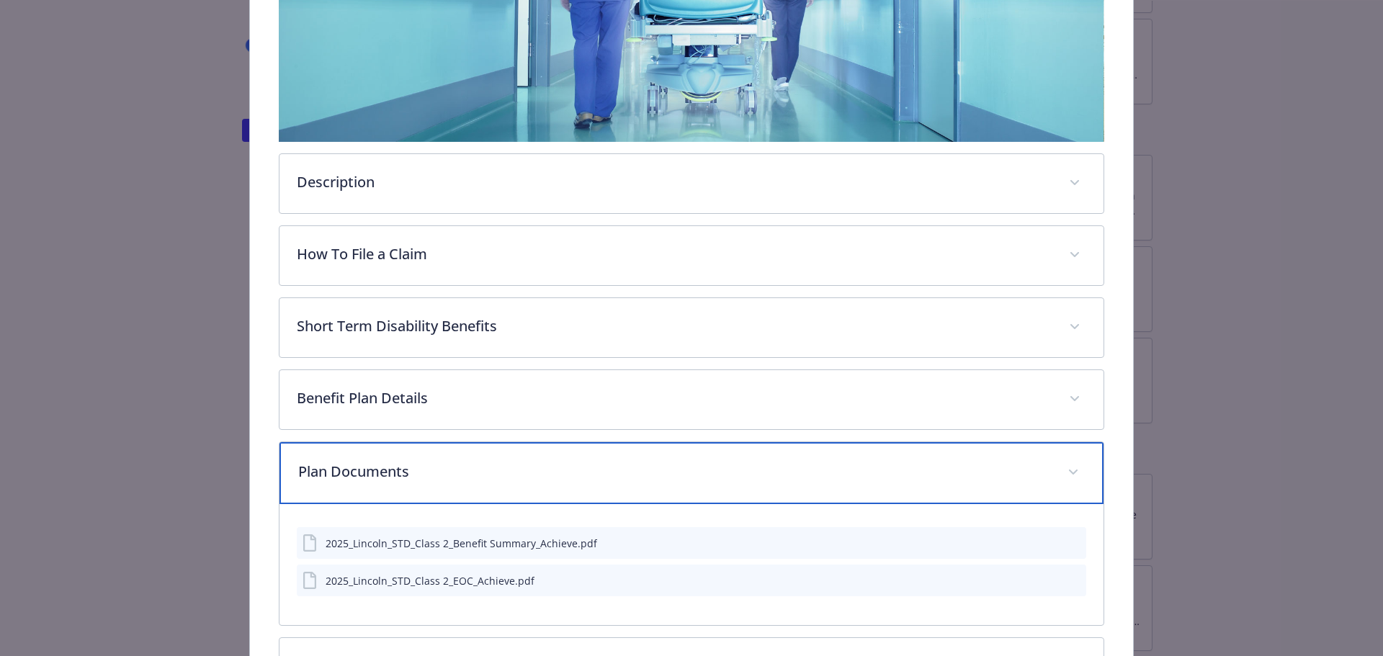
scroll to position [480, 0]
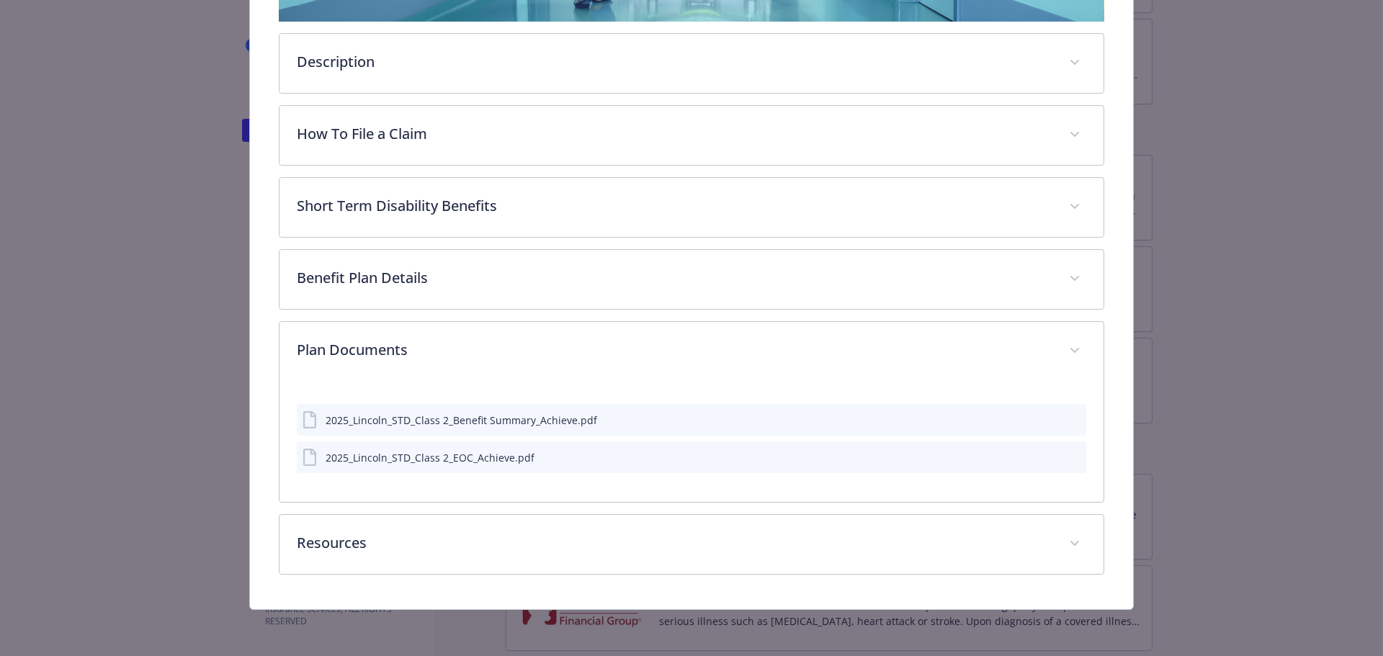
click at [1066, 459] on icon "preview file" at bounding box center [1072, 457] width 13 height 10
